Goal: Browse casually: Explore the website without a specific task or goal

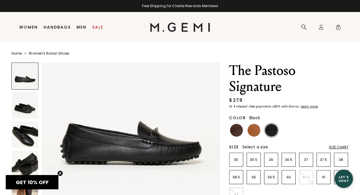
click at [25, 135] on img at bounding box center [25, 135] width 26 height 26
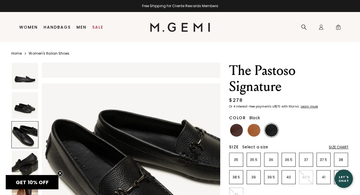
scroll to position [359, 0]
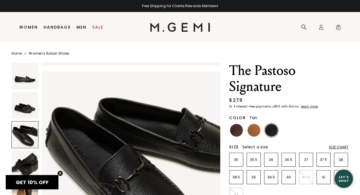
click at [252, 132] on img at bounding box center [253, 130] width 13 height 13
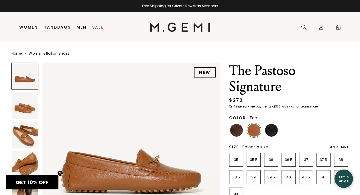
click at [30, 129] on img at bounding box center [25, 135] width 26 height 26
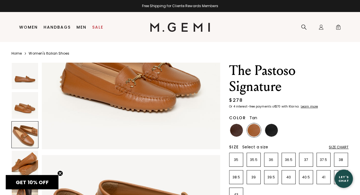
scroll to position [359, 0]
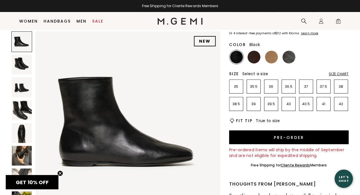
click at [23, 129] on img at bounding box center [22, 133] width 20 height 20
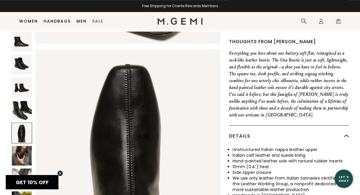
scroll to position [188, 0]
click at [59, 173] on icon "Close teaser" at bounding box center [60, 173] width 2 height 2
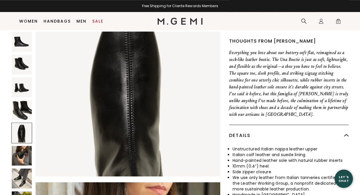
click at [19, 175] on img at bounding box center [22, 179] width 20 height 20
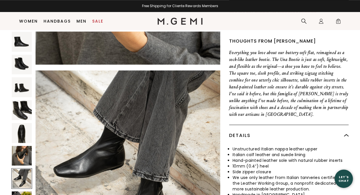
scroll to position [1116, 0]
